Goal: Task Accomplishment & Management: Manage account settings

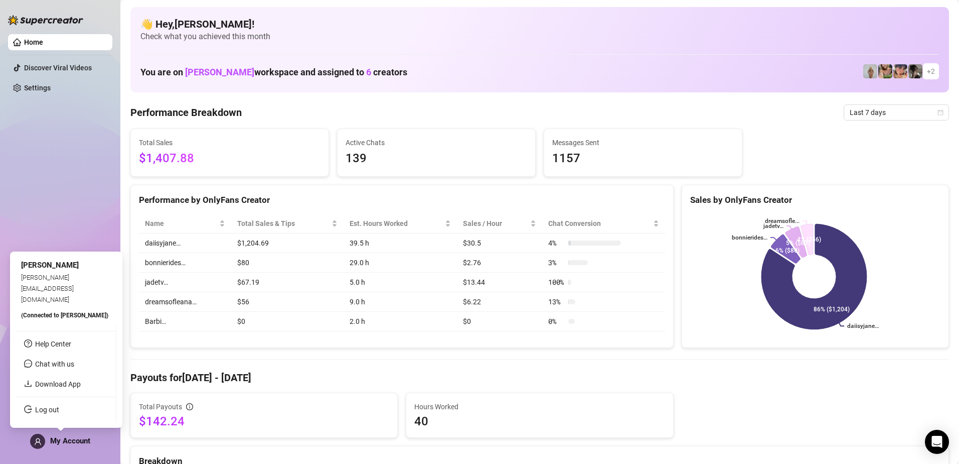
click at [62, 439] on span "My Account" at bounding box center [70, 440] width 40 height 9
click at [59, 408] on link "Log out" at bounding box center [47, 409] width 24 height 8
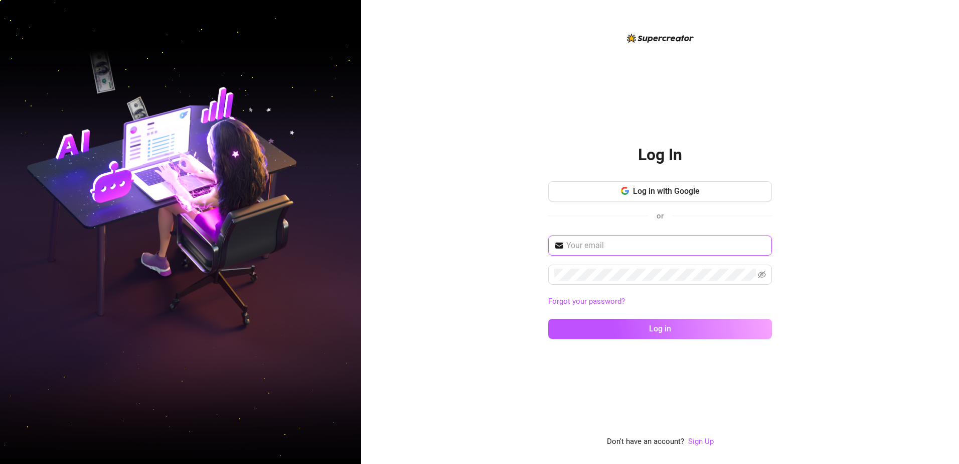
click at [647, 247] on input "text" at bounding box center [667, 245] width 200 height 12
type input "[EMAIL_ADDRESS][DOMAIN_NAME]"
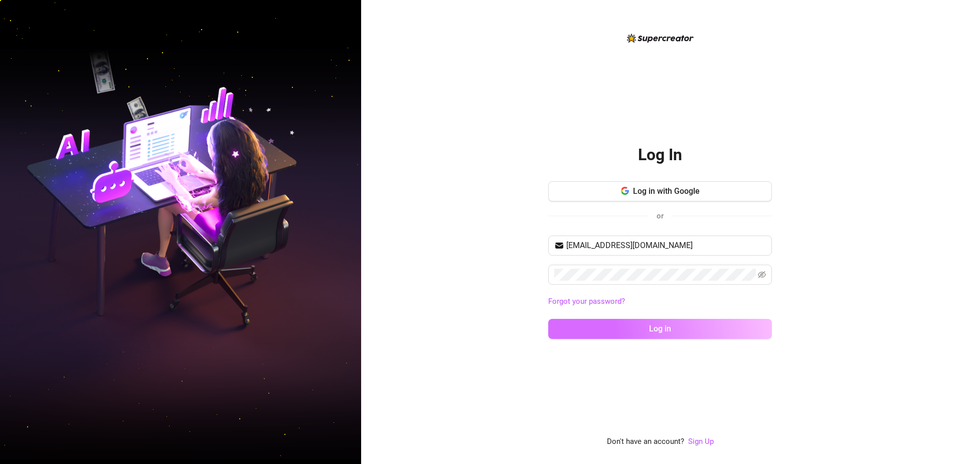
click at [634, 334] on button "Log in" at bounding box center [660, 329] width 224 height 20
